Goal: Entertainment & Leisure: Consume media (video, audio)

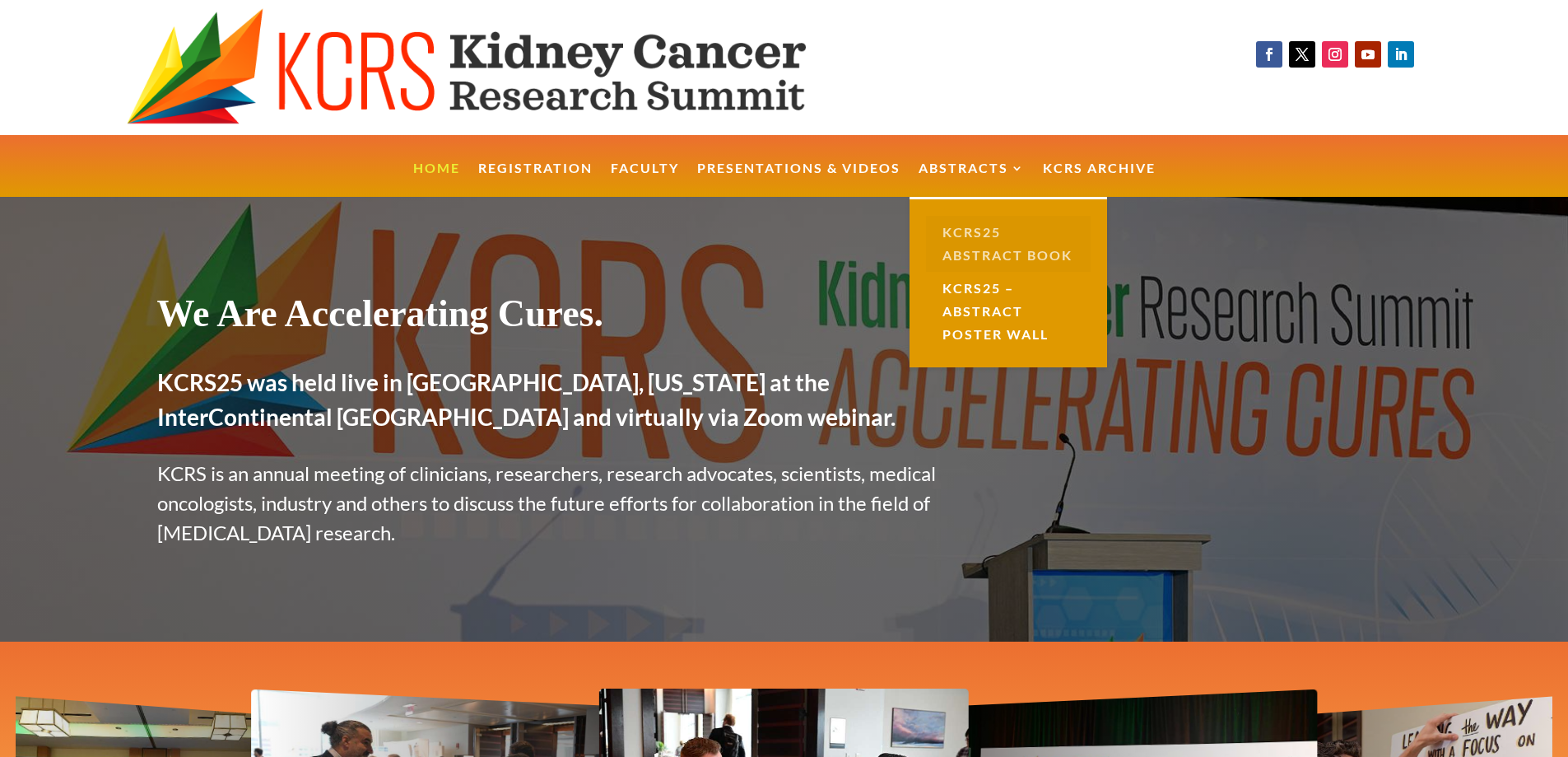
click at [999, 246] on link "KCRS25 Abstract Book" at bounding box center [1008, 244] width 165 height 56
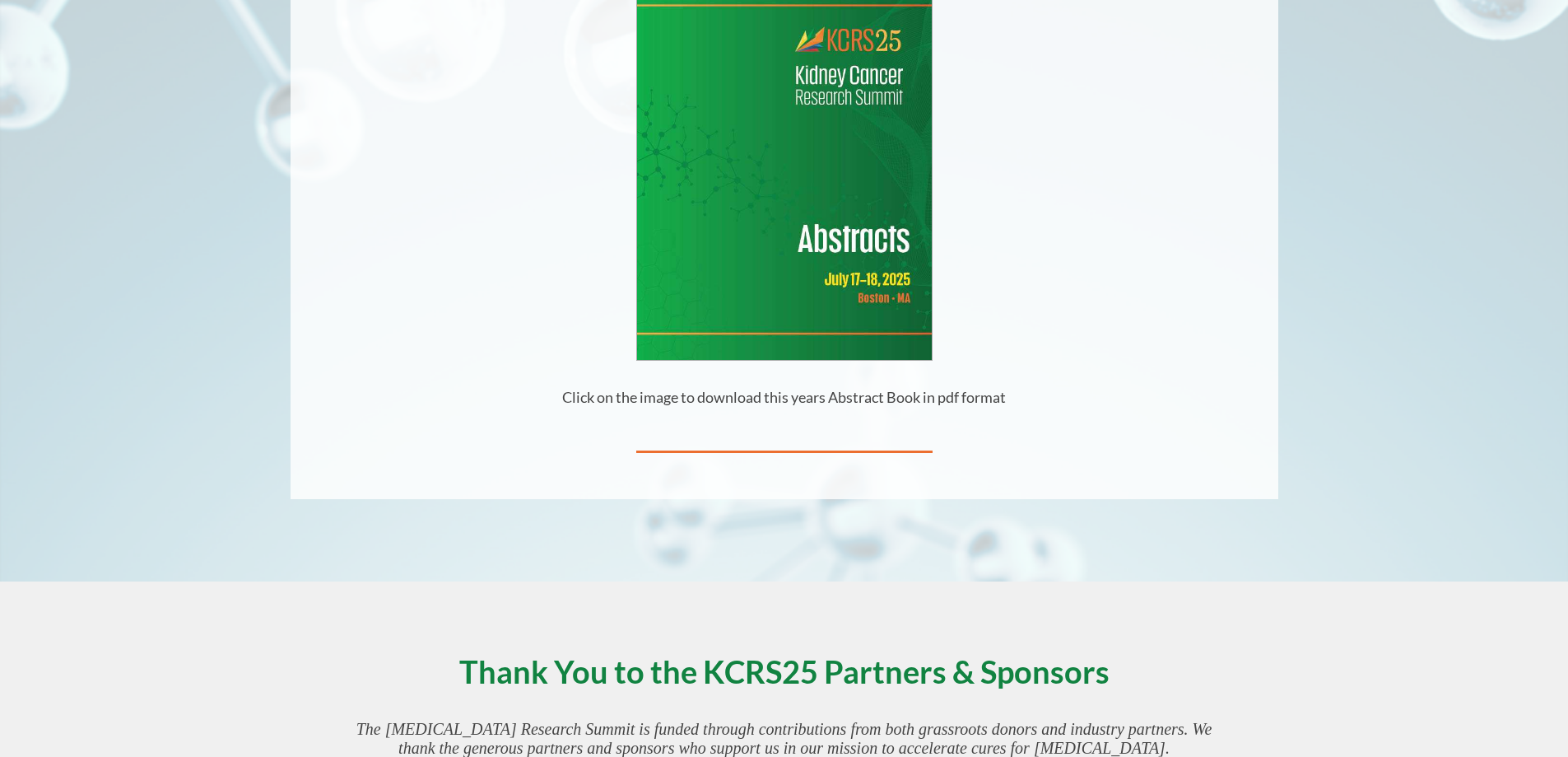
scroll to position [460, 0]
click at [769, 259] on img at bounding box center [785, 170] width 295 height 381
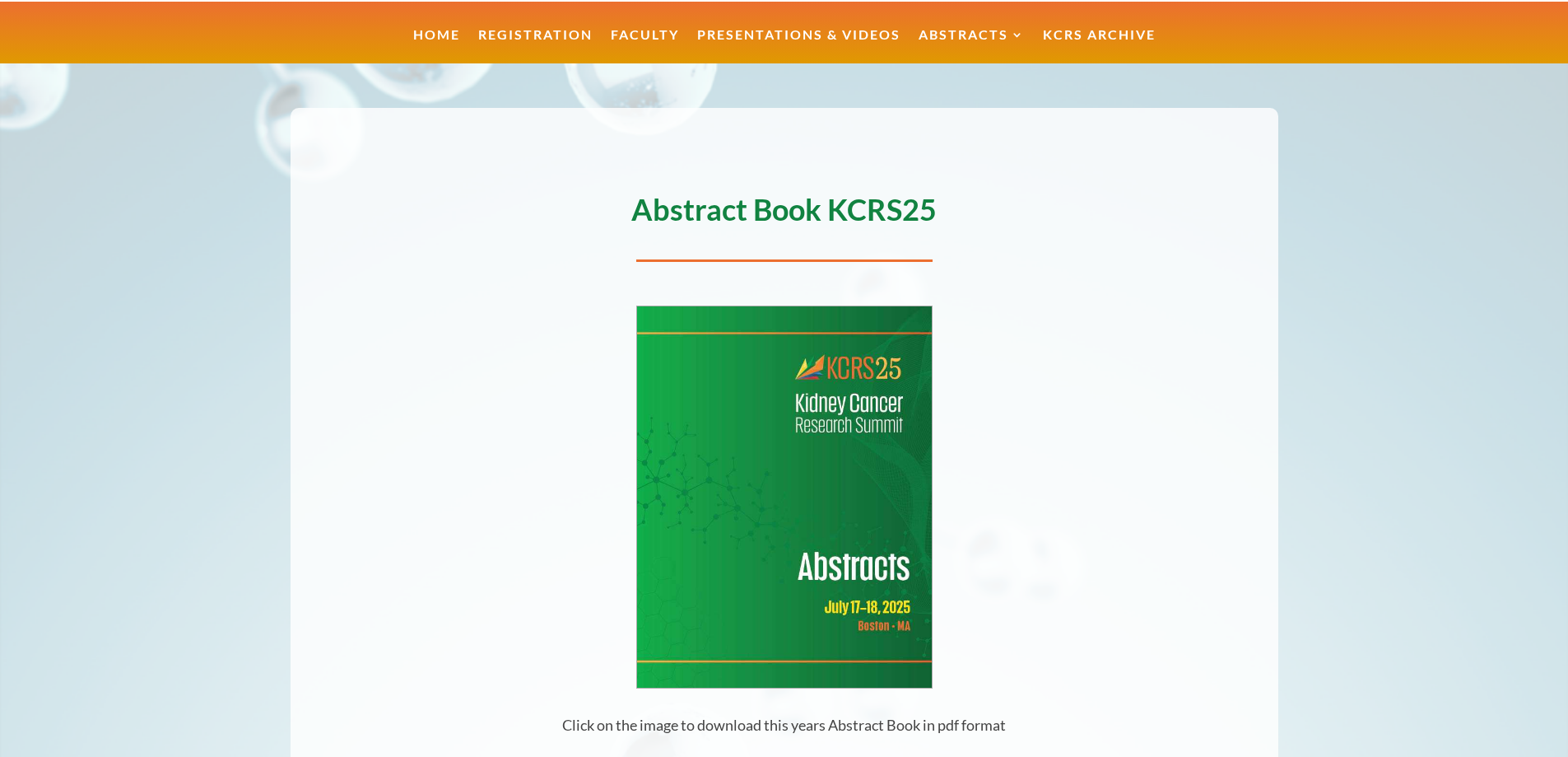
scroll to position [0, 0]
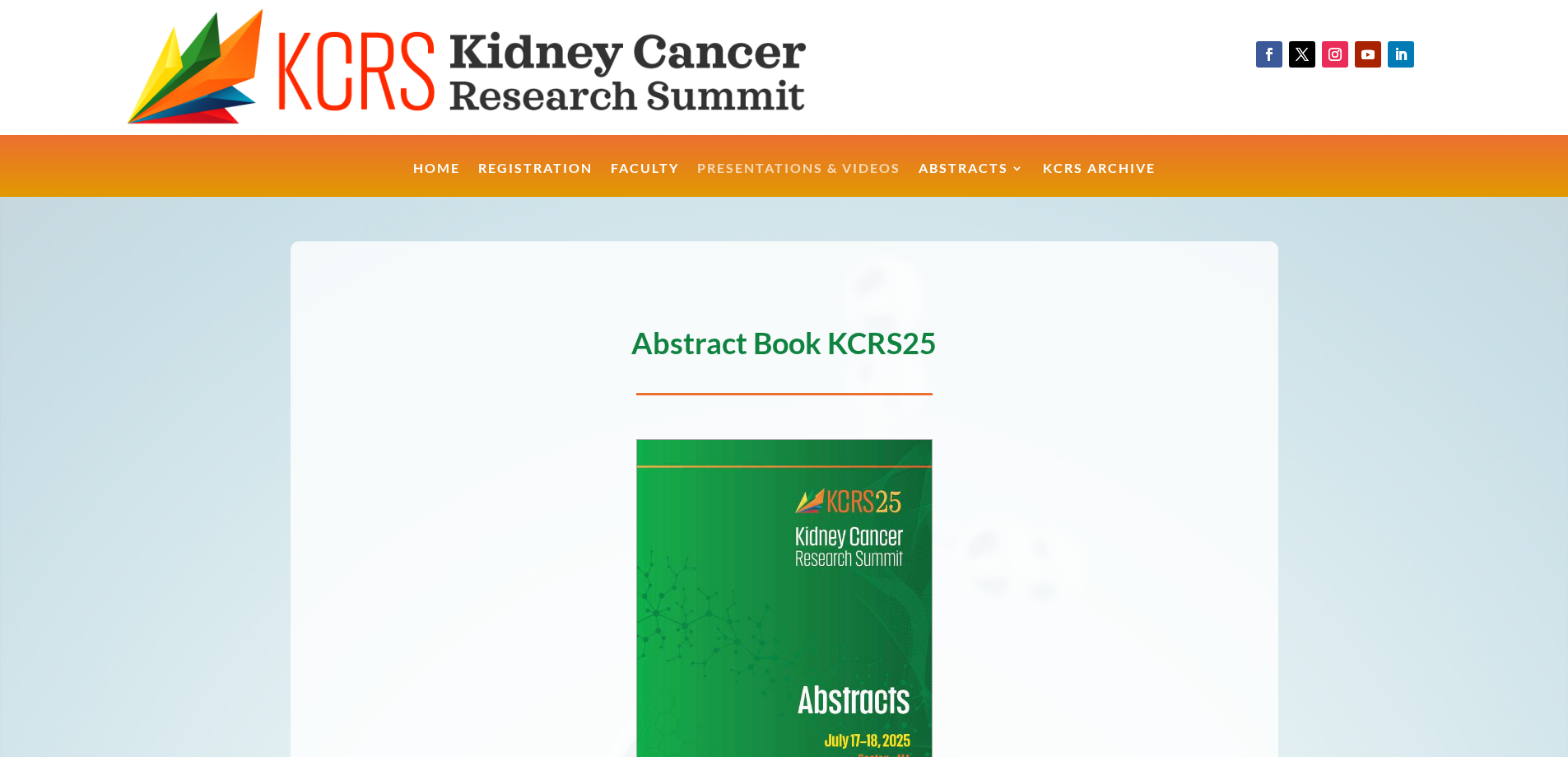
click at [817, 168] on link "Presentations & Videos" at bounding box center [799, 180] width 204 height 36
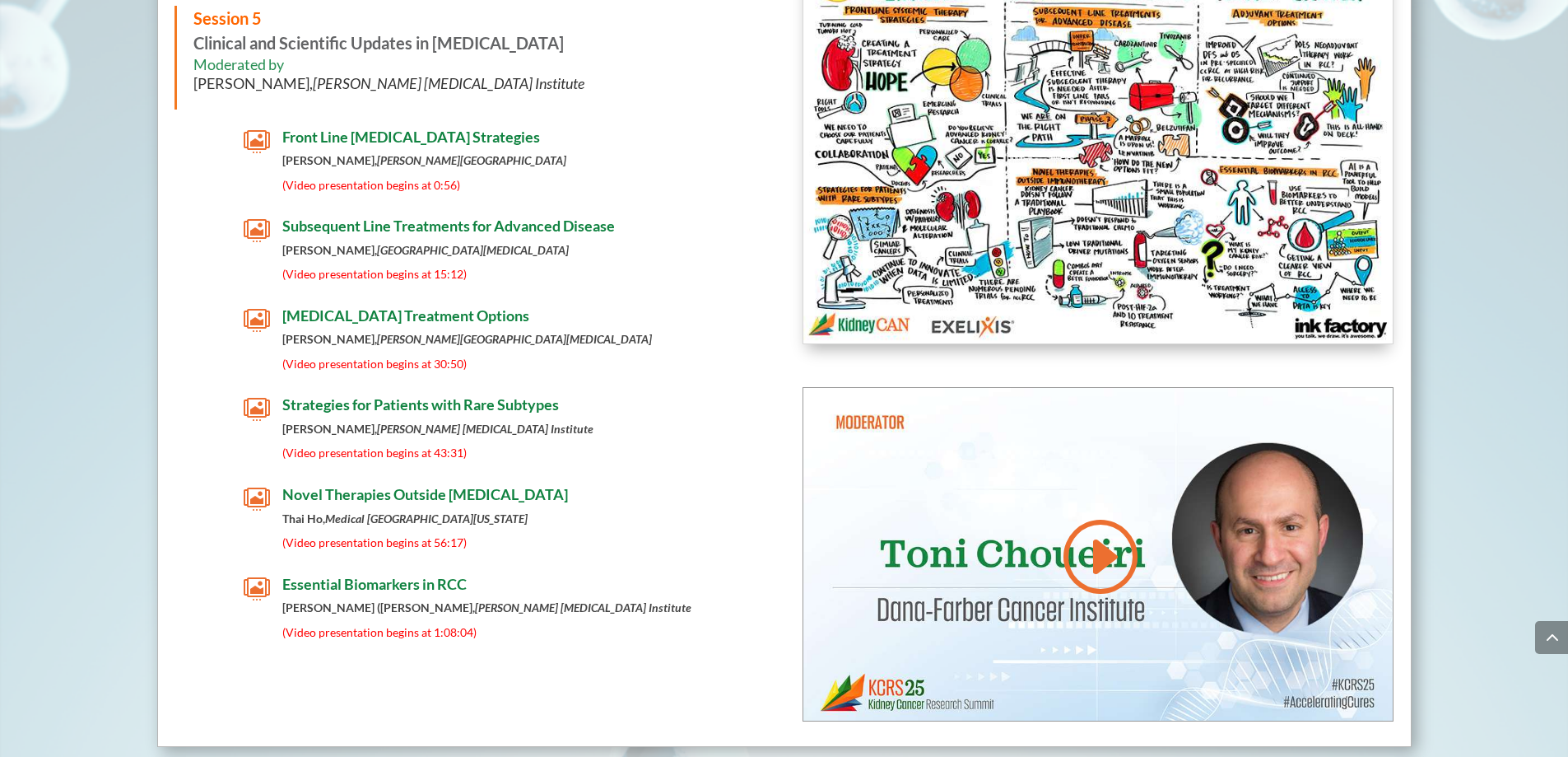
scroll to position [7104, 0]
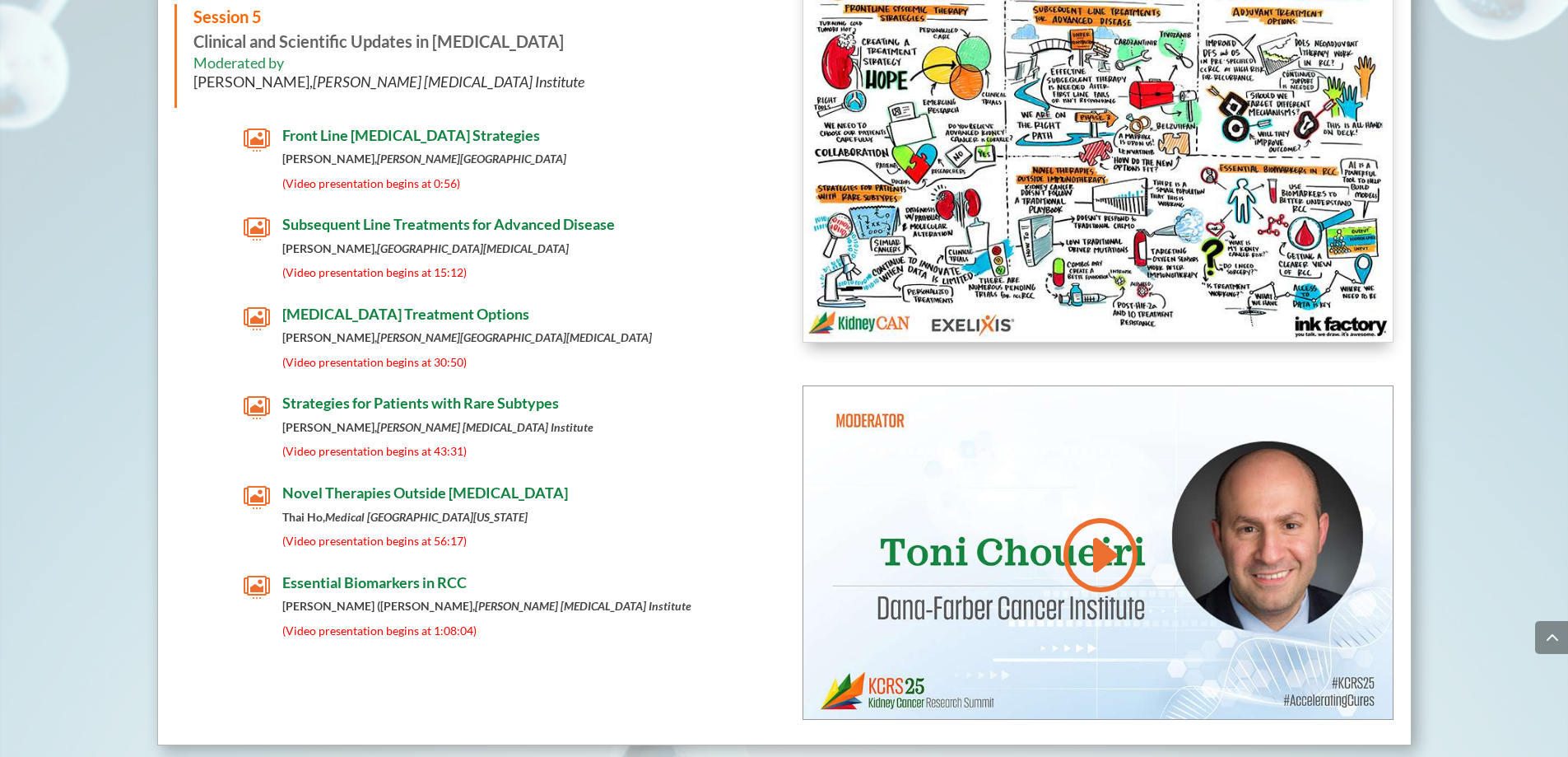
drag, startPoint x: 442, startPoint y: 142, endPoint x: 551, endPoint y: 86, distance: 122.5
click at [551, 86] on h6 "Moderated by Toni Choueiri, Dana-Farber Cancer Institute" at bounding box center [472, 77] width 556 height 47
click at [547, 148] on h4 "Front Line [MEDICAL_DATA] Strategies" at bounding box center [489, 140] width 414 height 27
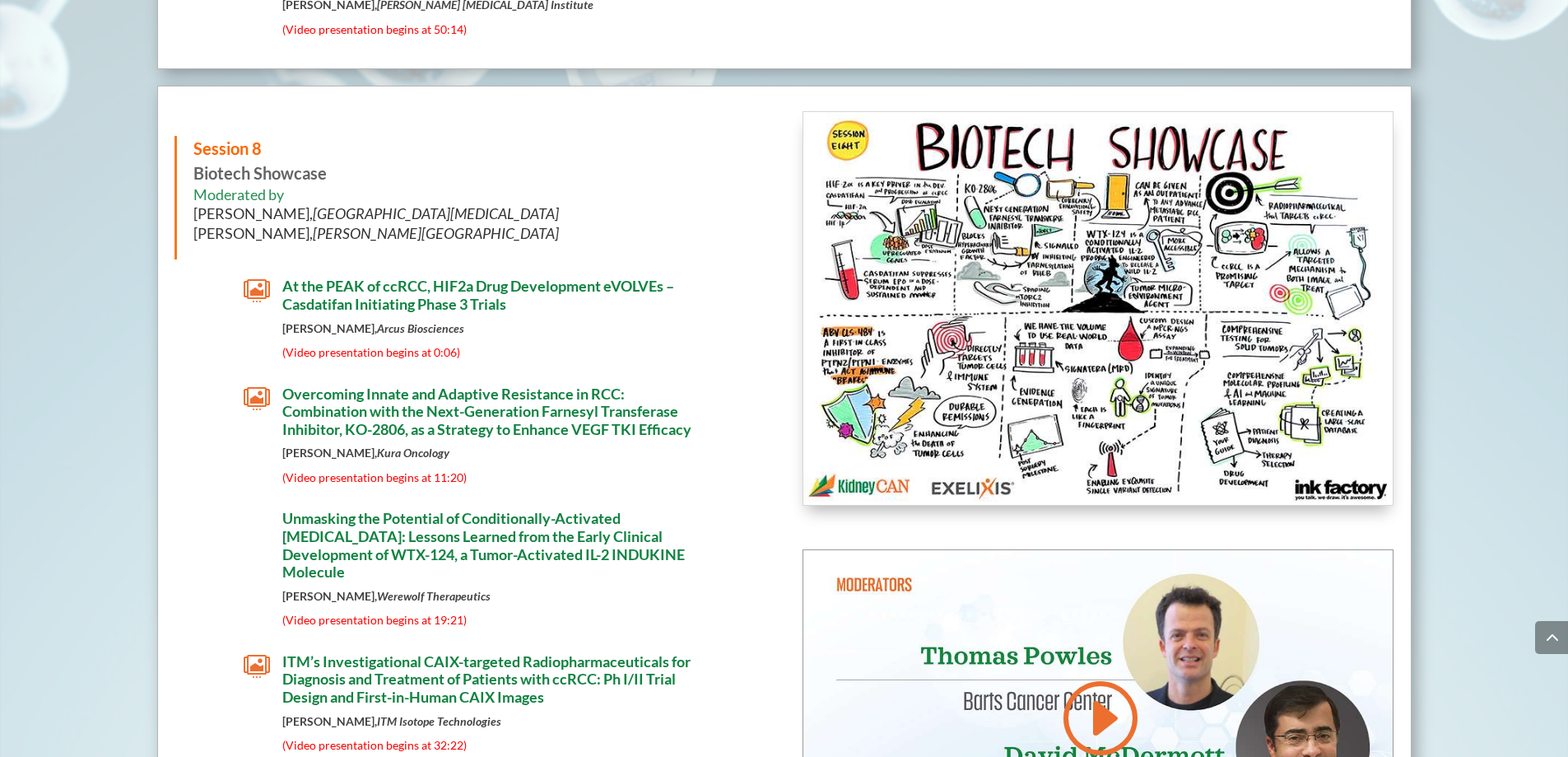
scroll to position [9580, 0]
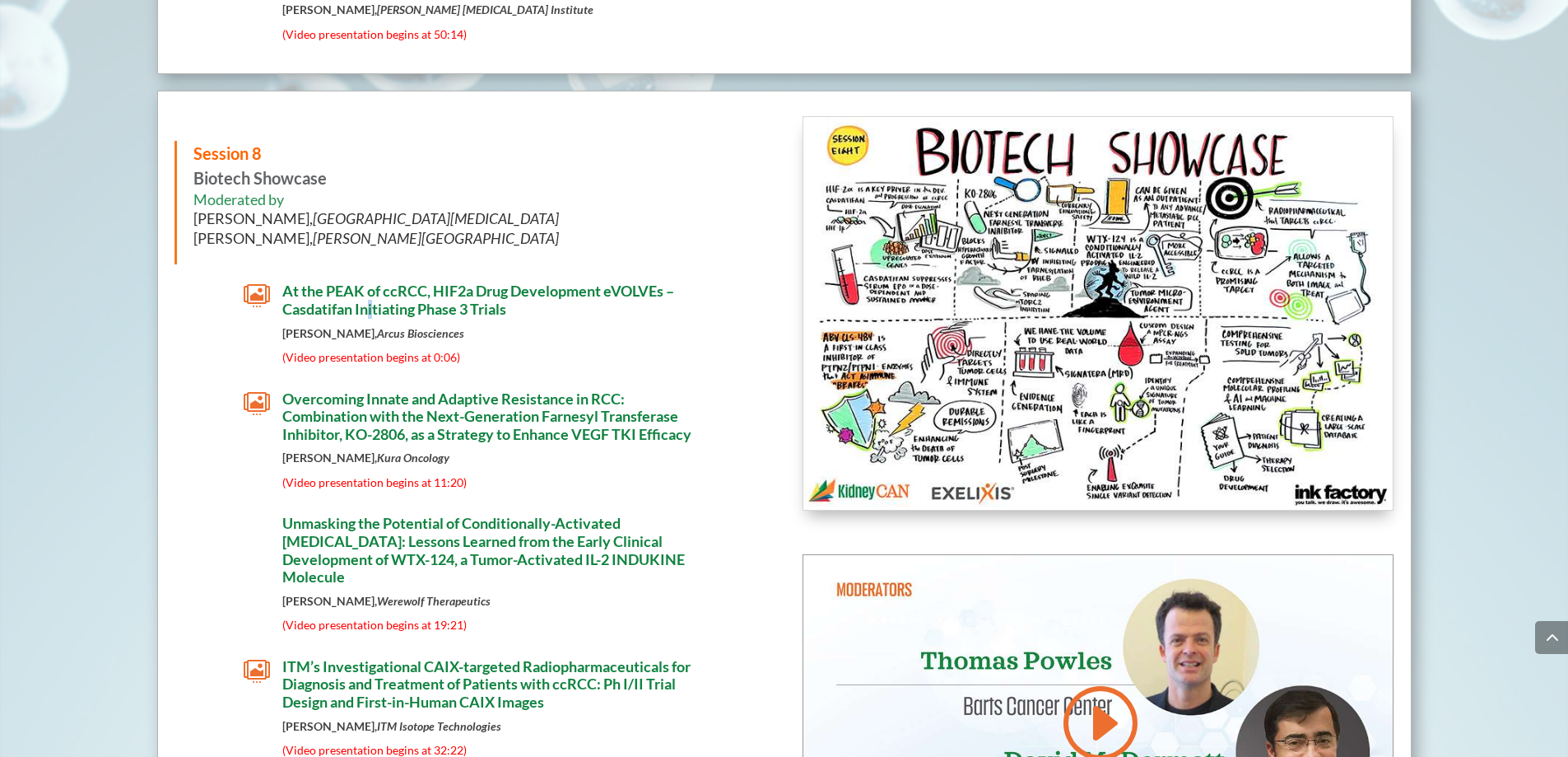
drag, startPoint x: 384, startPoint y: 305, endPoint x: 371, endPoint y: 310, distance: 13.9
click at [371, 310] on span "At the PEAK of ccRCC, HIF2a Drug Development eVOLVEs – Casdatifan Initiating Ph…" at bounding box center [478, 300] width 392 height 36
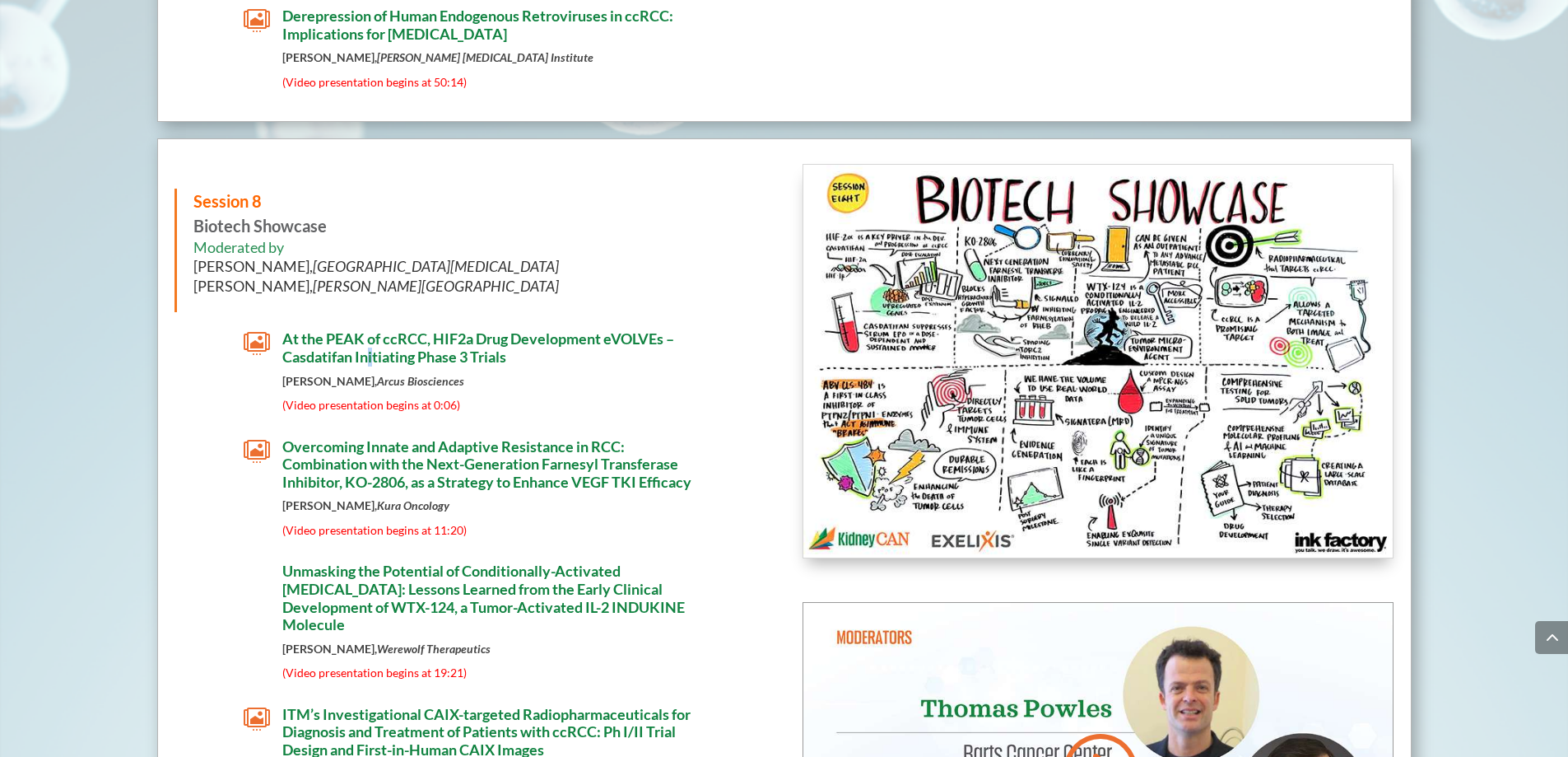
scroll to position [9515, 0]
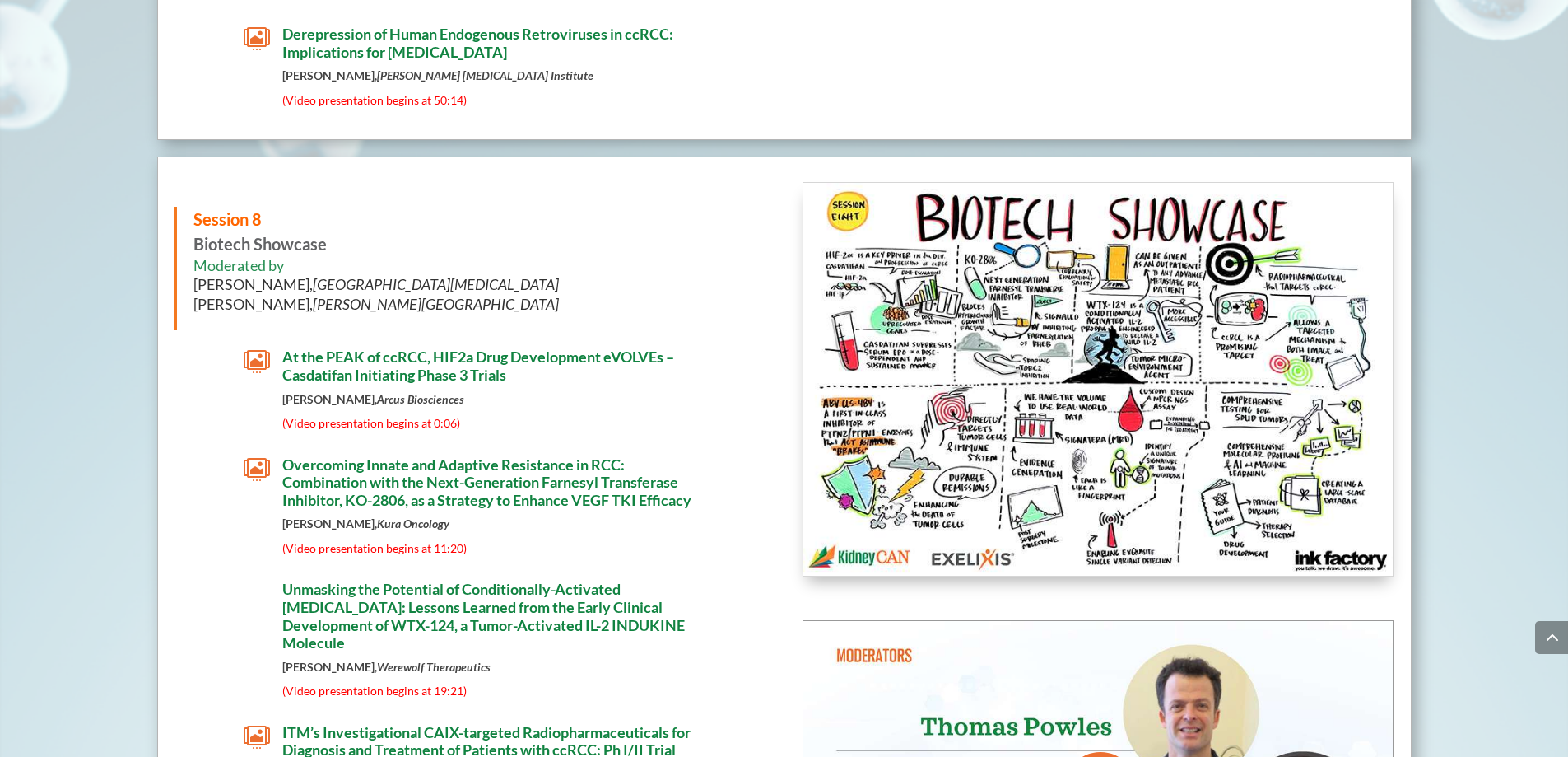
click at [567, 423] on p "(Video presentation begins at 0:06)" at bounding box center [489, 422] width 414 height 12
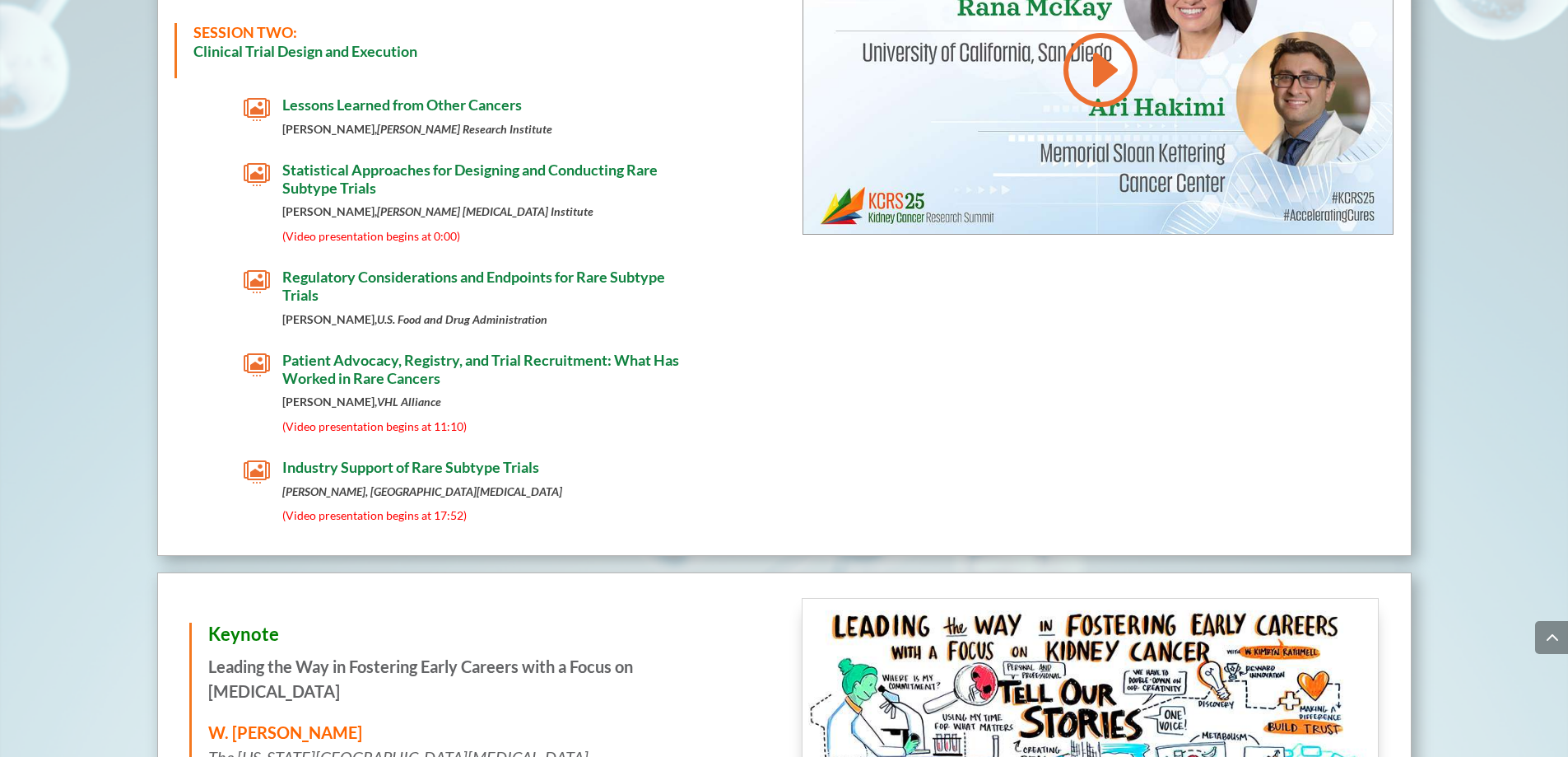
scroll to position [1345, 0]
